Goal: Complete application form

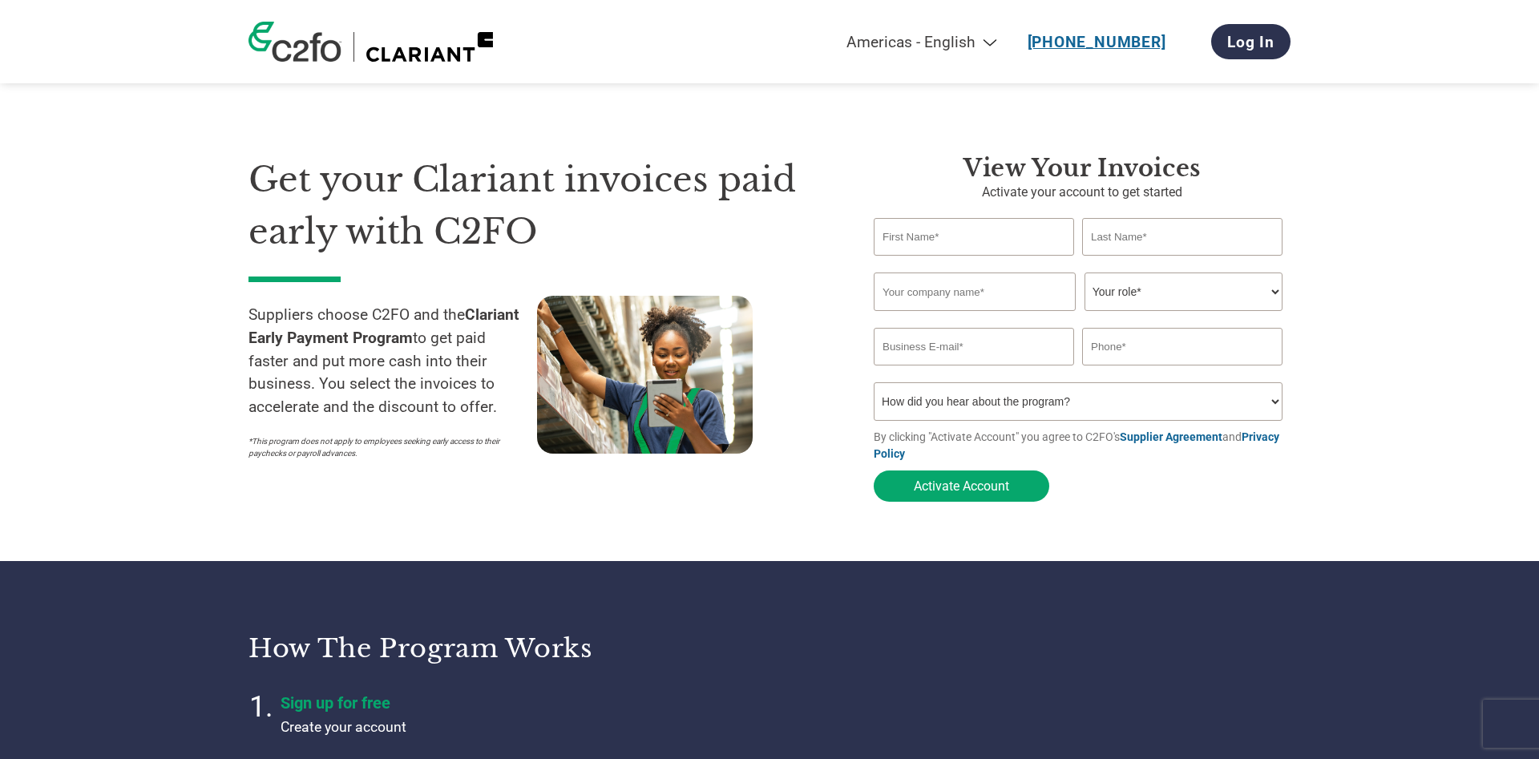
click at [992, 239] on input "text" at bounding box center [974, 237] width 200 height 38
type input "Rachel"
type input "Forrest"
type input "Ferrier Pumps Ltd"
type input "rachel.forrest@ferrierpumps.co.uk"
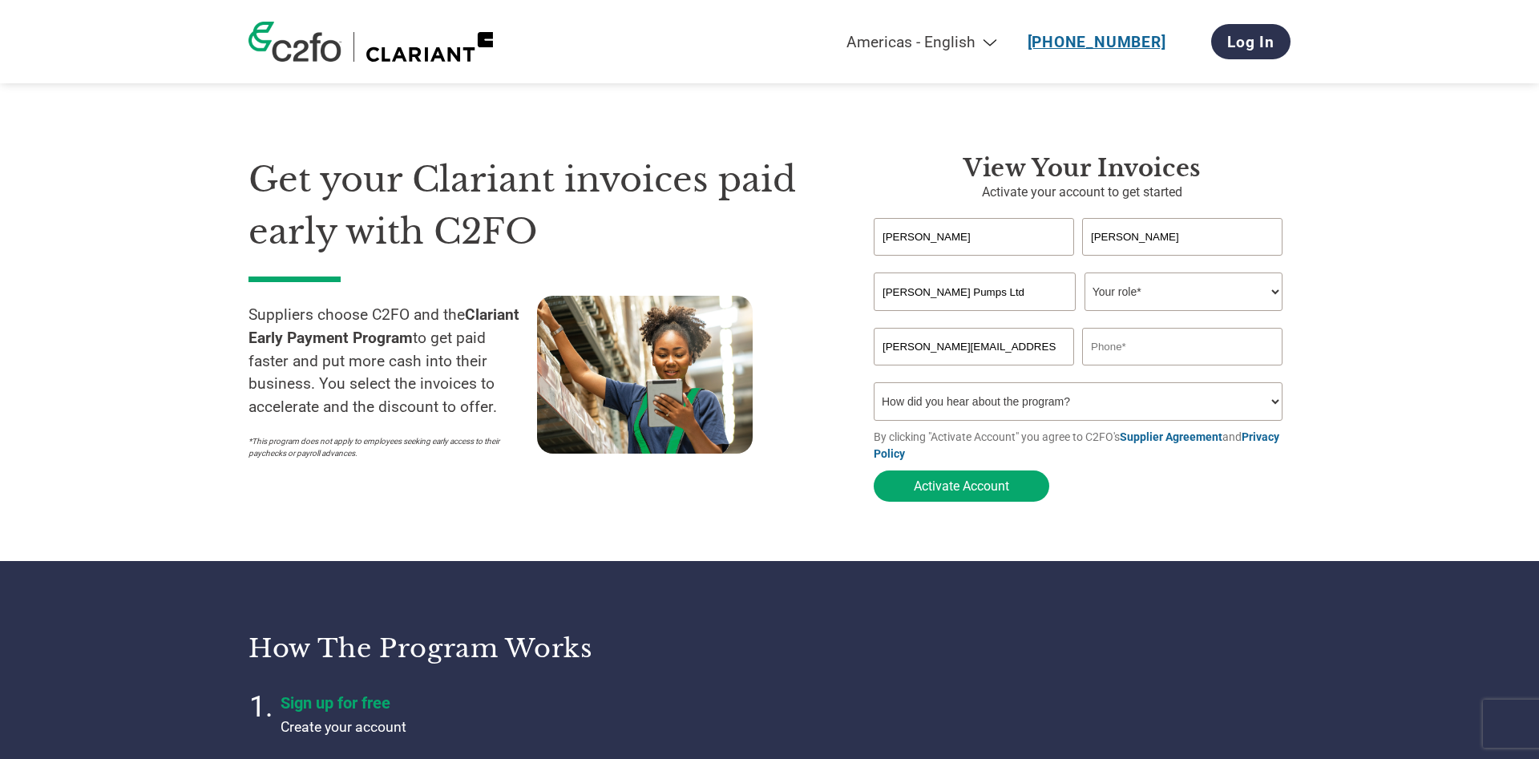
type input "01224782022"
click at [1085, 273] on select "Your role* CFO Controller Credit Manager Finance Director Treasurer CEO Preside…" at bounding box center [1184, 292] width 198 height 38
select select "OTHER"
click option "Other" at bounding box center [0, 0] width 0 height 0
click at [874, 382] on select "How did you hear about the program? Received a letter Email Social Media Online…" at bounding box center [1078, 401] width 409 height 38
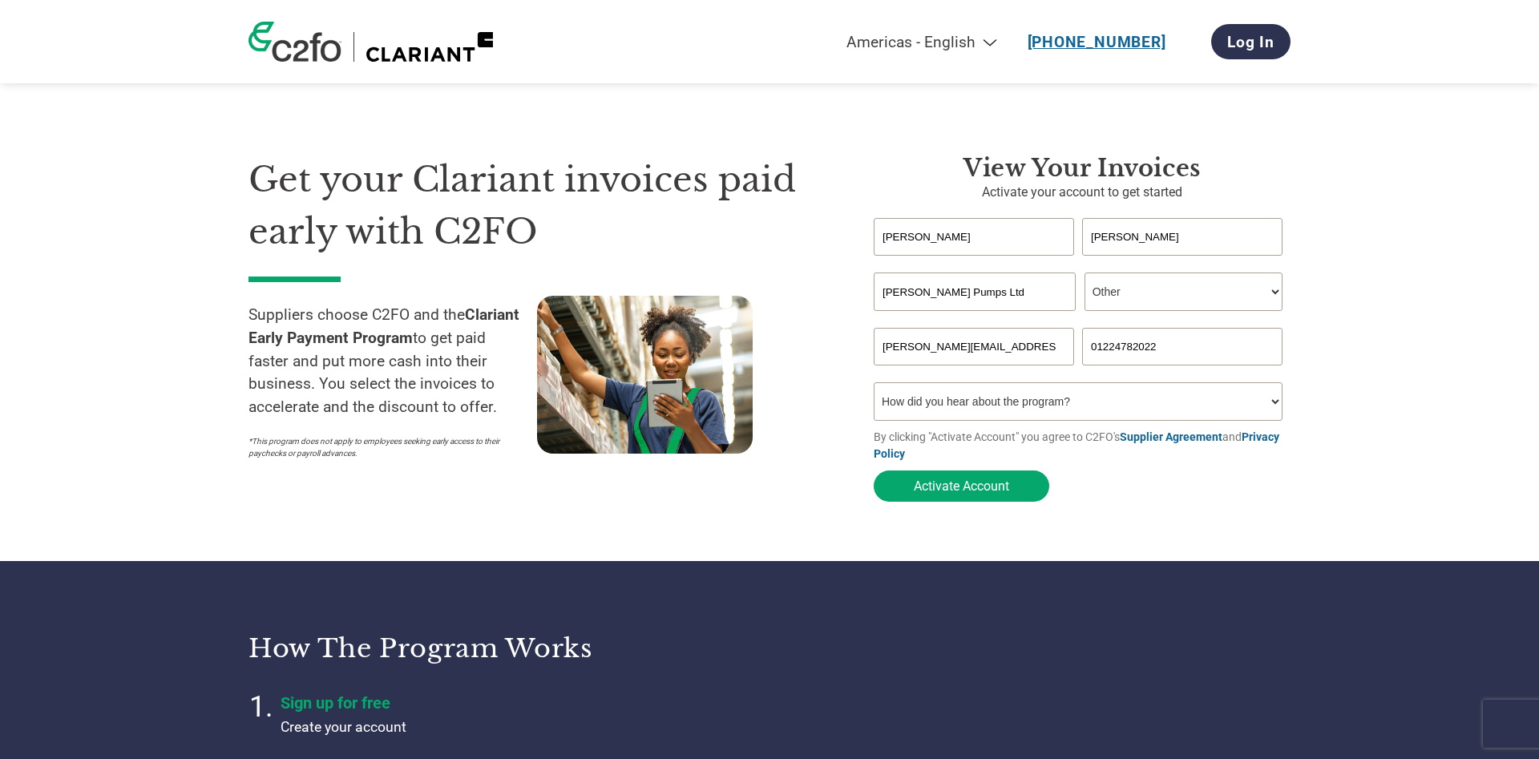
select select "Email"
click option "Email" at bounding box center [0, 0] width 0 height 0
click at [964, 502] on button "Activate Account" at bounding box center [962, 486] width 176 height 31
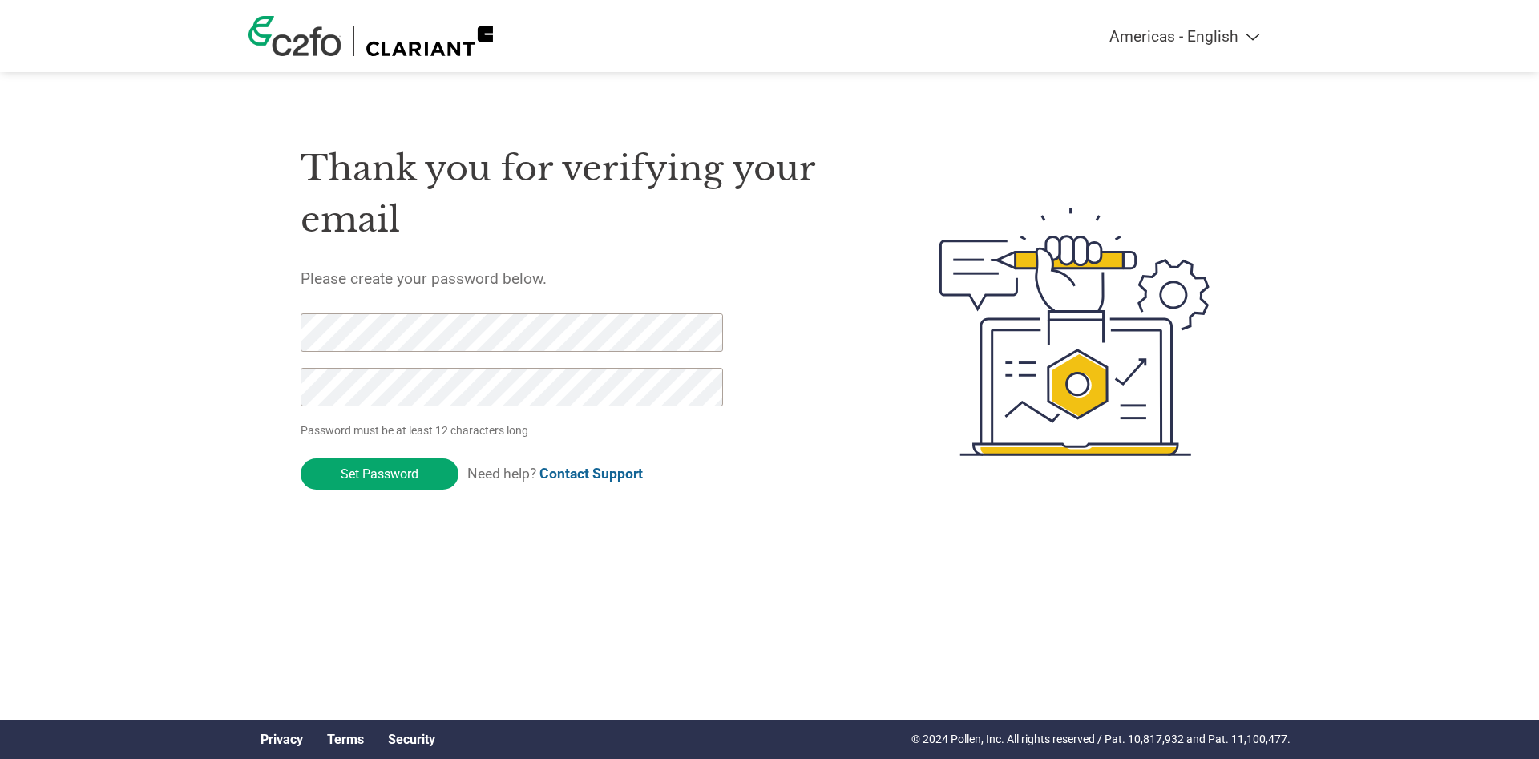
click at [467, 352] on div at bounding box center [503, 367] width 405 height 109
click at [341, 363] on div at bounding box center [503, 367] width 405 height 109
click at [362, 471] on input "Set Password" at bounding box center [380, 474] width 158 height 31
